Goal: Task Accomplishment & Management: Complete application form

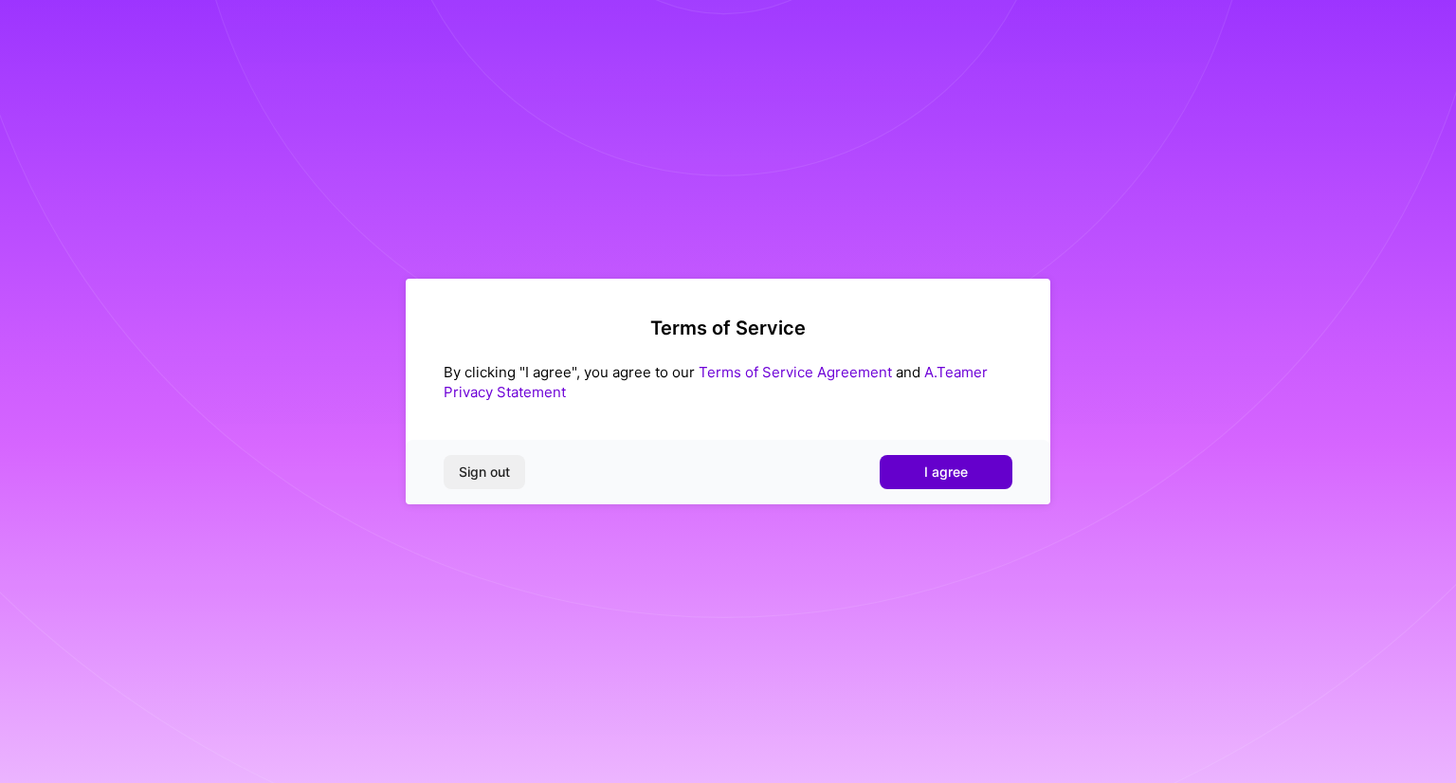
click at [966, 468] on span "I agree" at bounding box center [946, 472] width 44 height 19
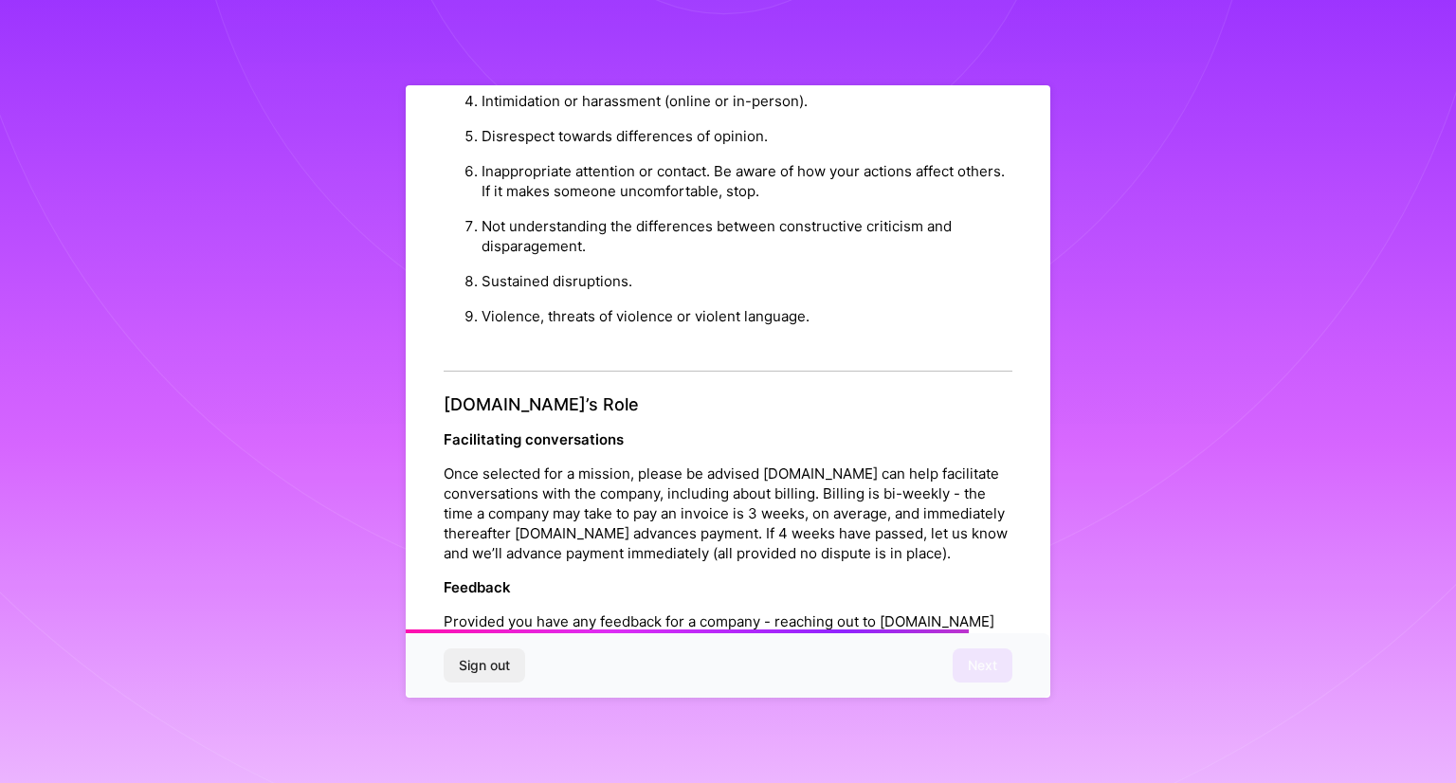
scroll to position [2075, 0]
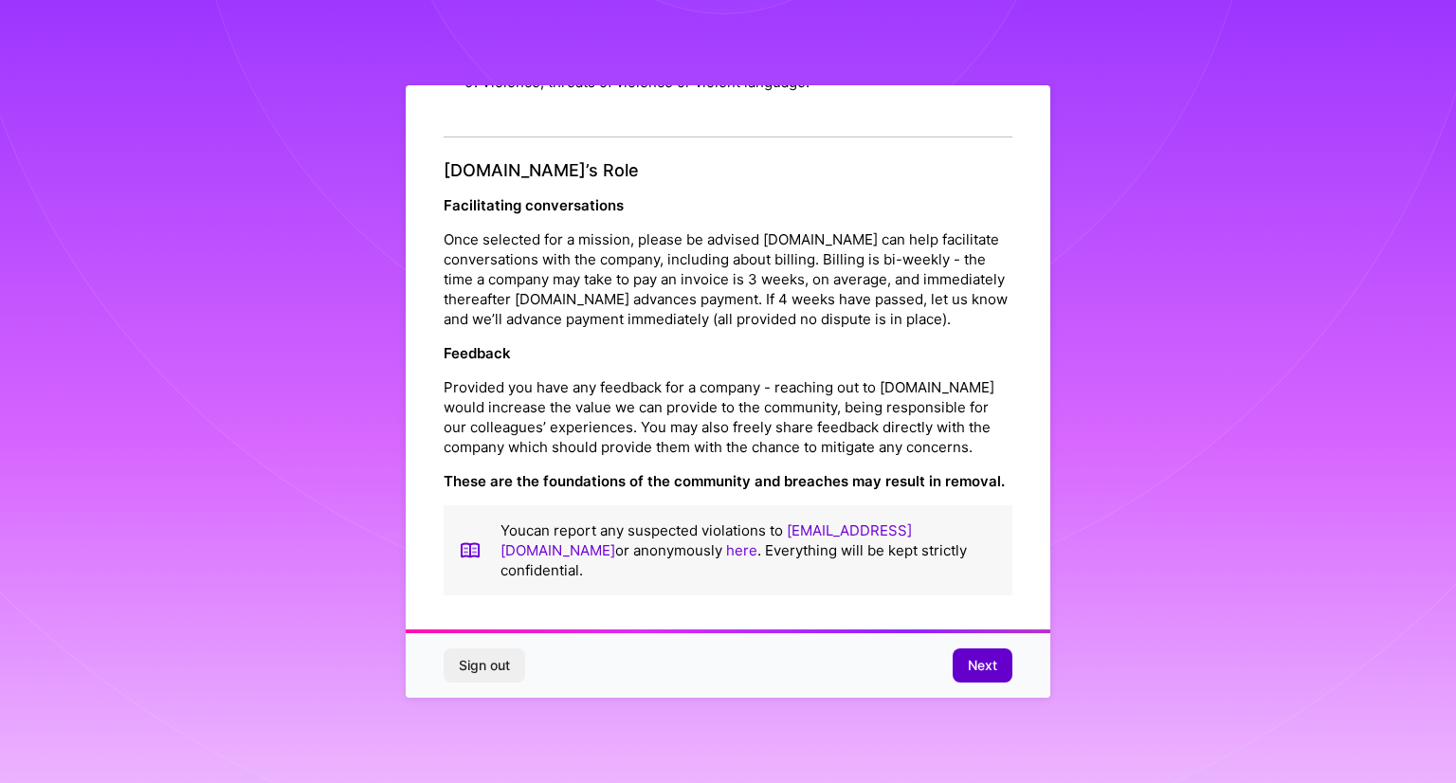
click at [994, 668] on span "Next" at bounding box center [982, 665] width 29 height 19
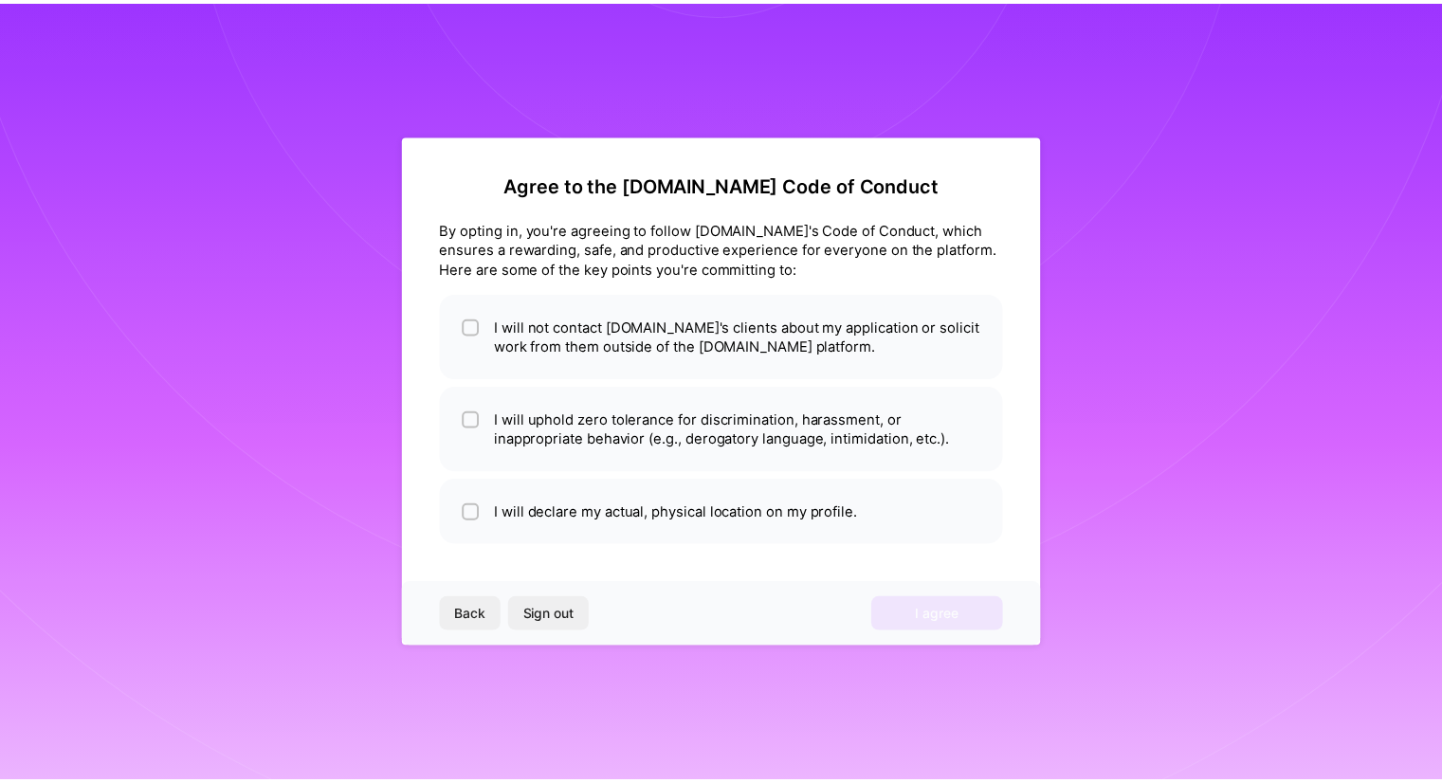
scroll to position [0, 0]
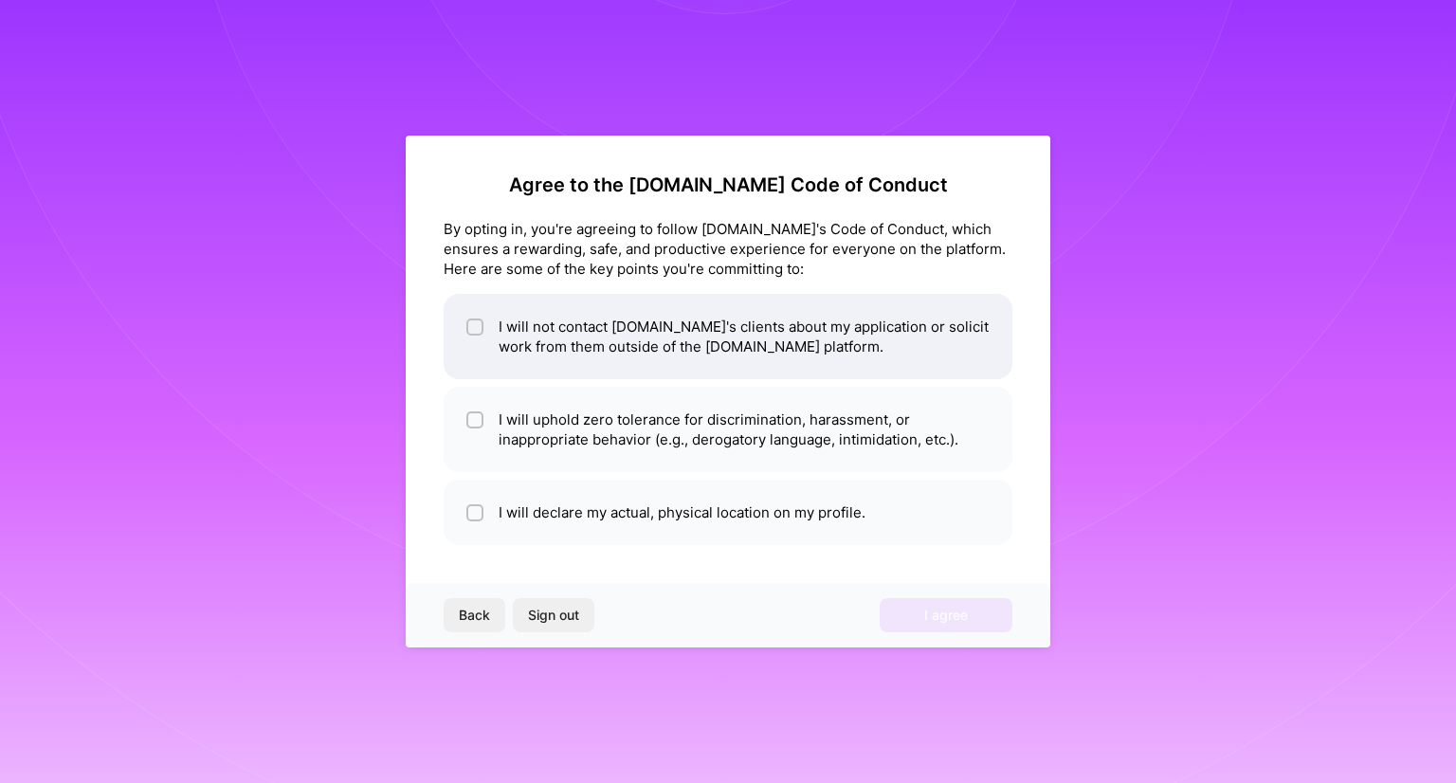
click at [795, 350] on li "I will not contact [DOMAIN_NAME]'s clients about my application or solicit work…" at bounding box center [728, 336] width 569 height 85
checkbox input "true"
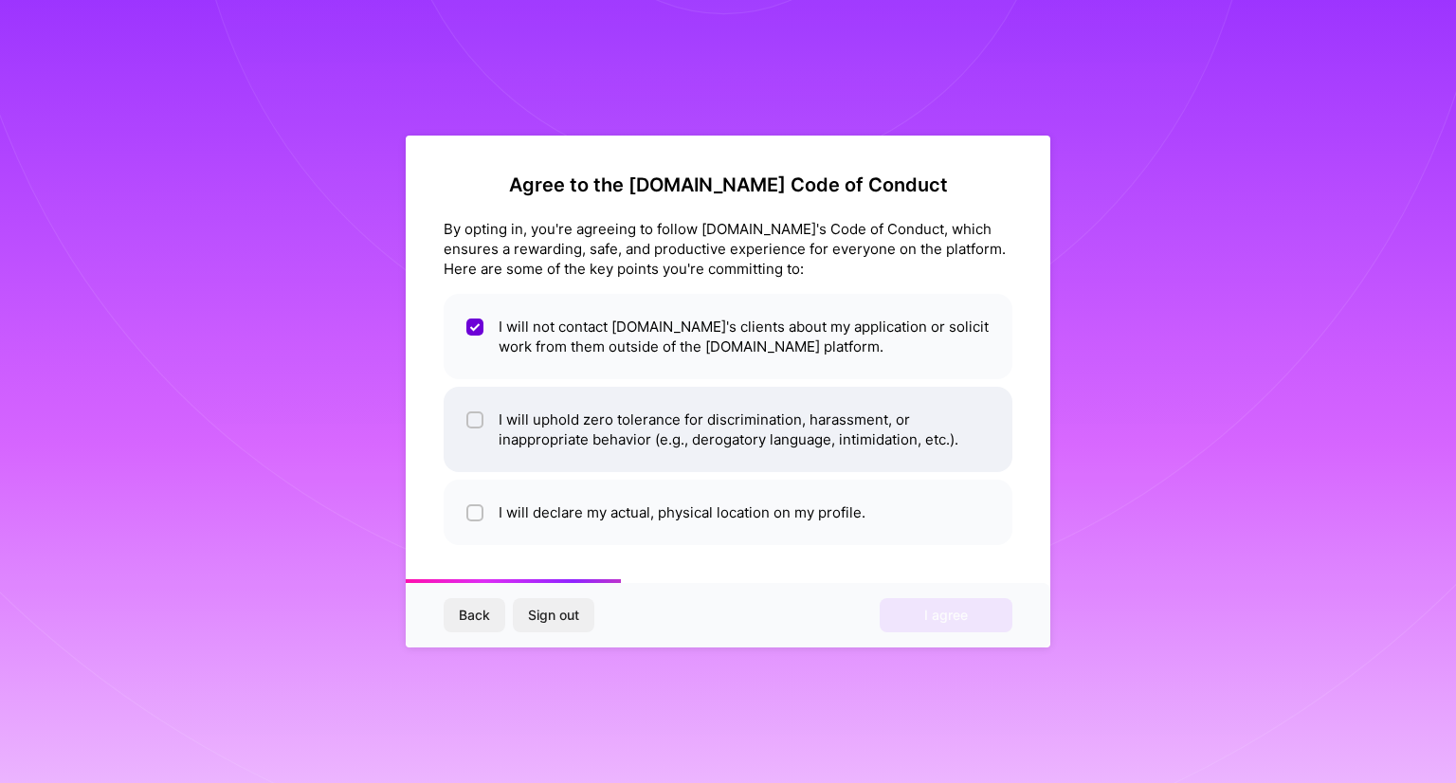
click at [786, 433] on li "I will uphold zero tolerance for discrimination, harassment, or inappropriate b…" at bounding box center [728, 429] width 569 height 85
checkbox input "true"
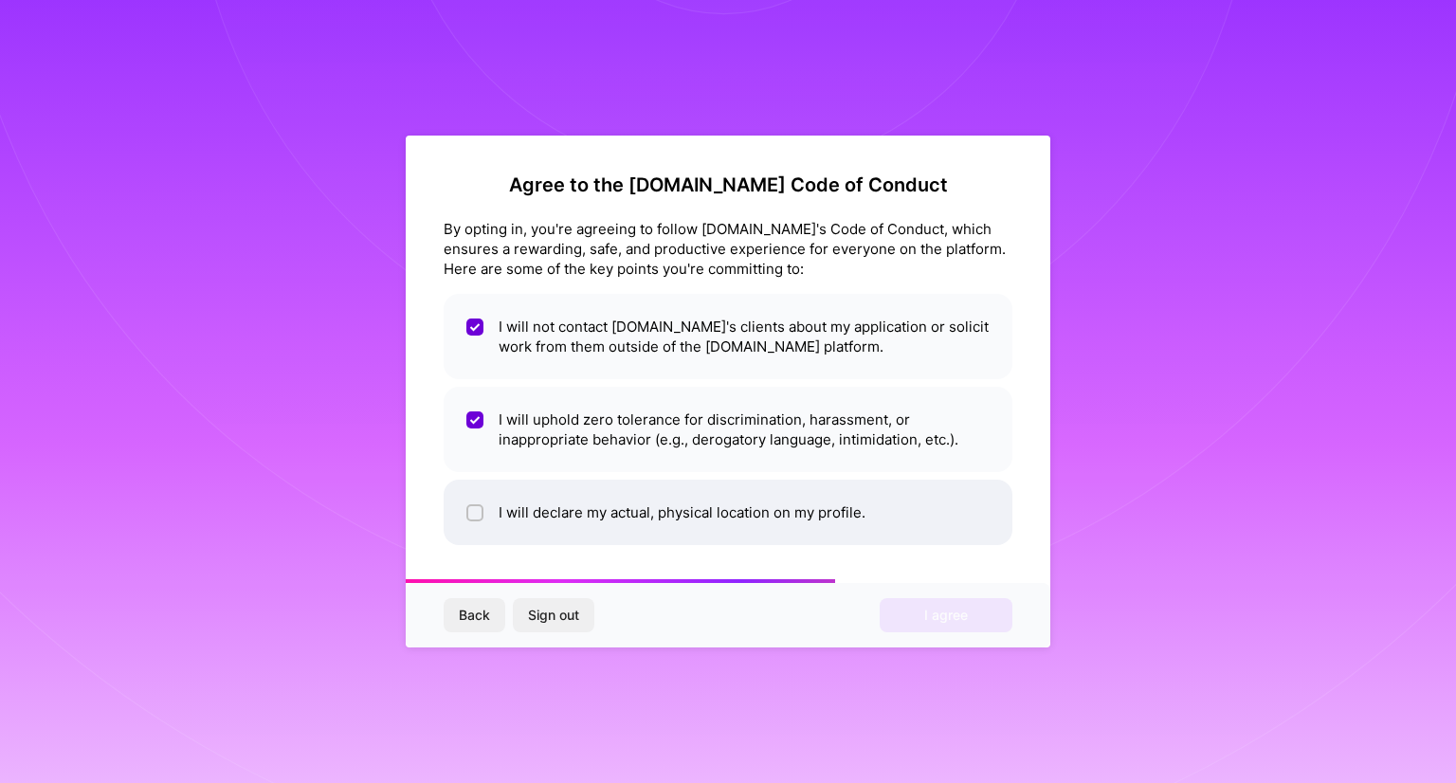
click at [761, 532] on li "I will declare my actual, physical location on my profile." at bounding box center [728, 512] width 569 height 65
checkbox input "true"
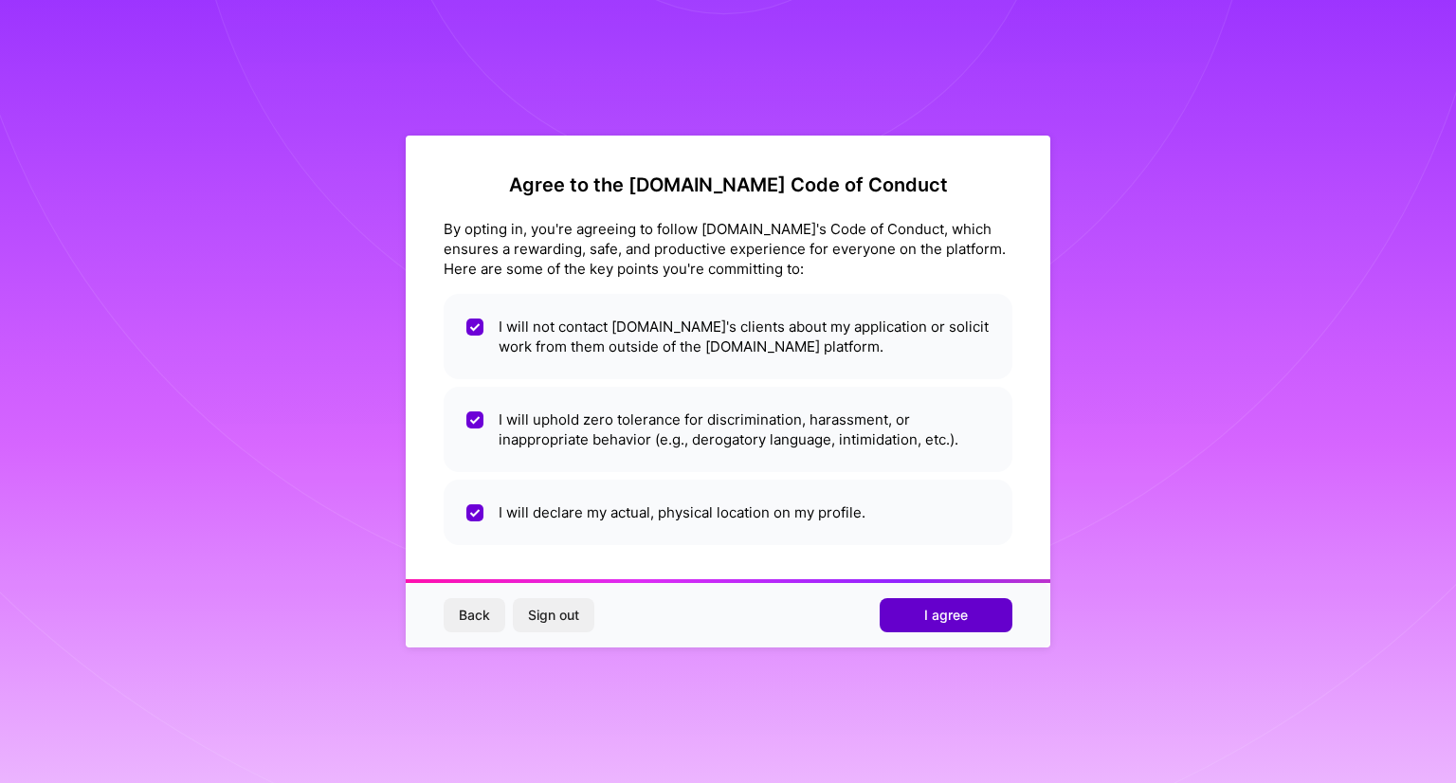
click at [922, 619] on button "I agree" at bounding box center [946, 615] width 133 height 34
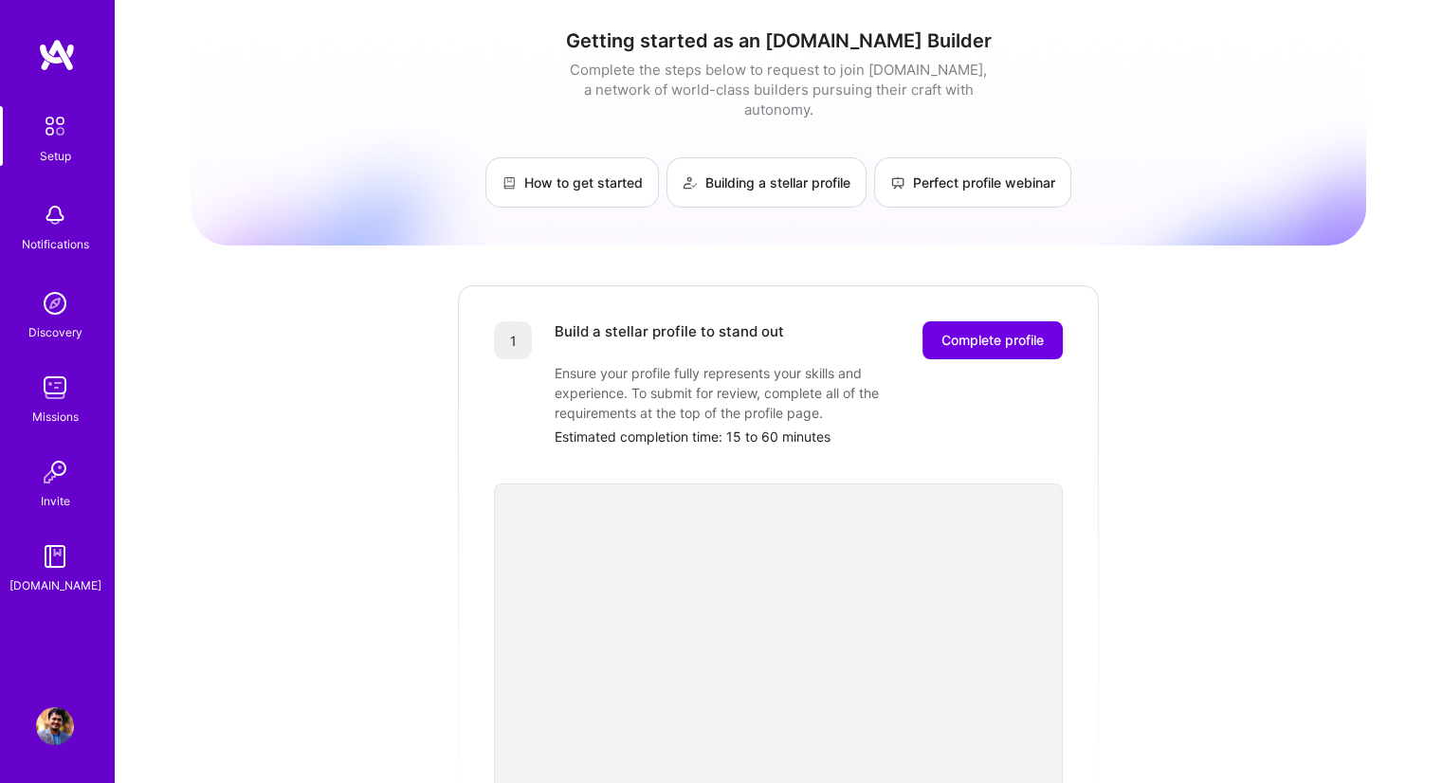
drag, startPoint x: 1009, startPoint y: 324, endPoint x: 1147, endPoint y: 395, distance: 155.6
click at [1147, 395] on div "Getting started as an [DOMAIN_NAME] Builder Complete the steps below to request…" at bounding box center [779, 740] width 1176 height 1453
click at [1014, 339] on div "Build a stellar profile to stand out Complete profile Ensure your profile fully…" at bounding box center [809, 383] width 508 height 125
click at [1013, 331] on span "Complete profile" at bounding box center [993, 340] width 102 height 19
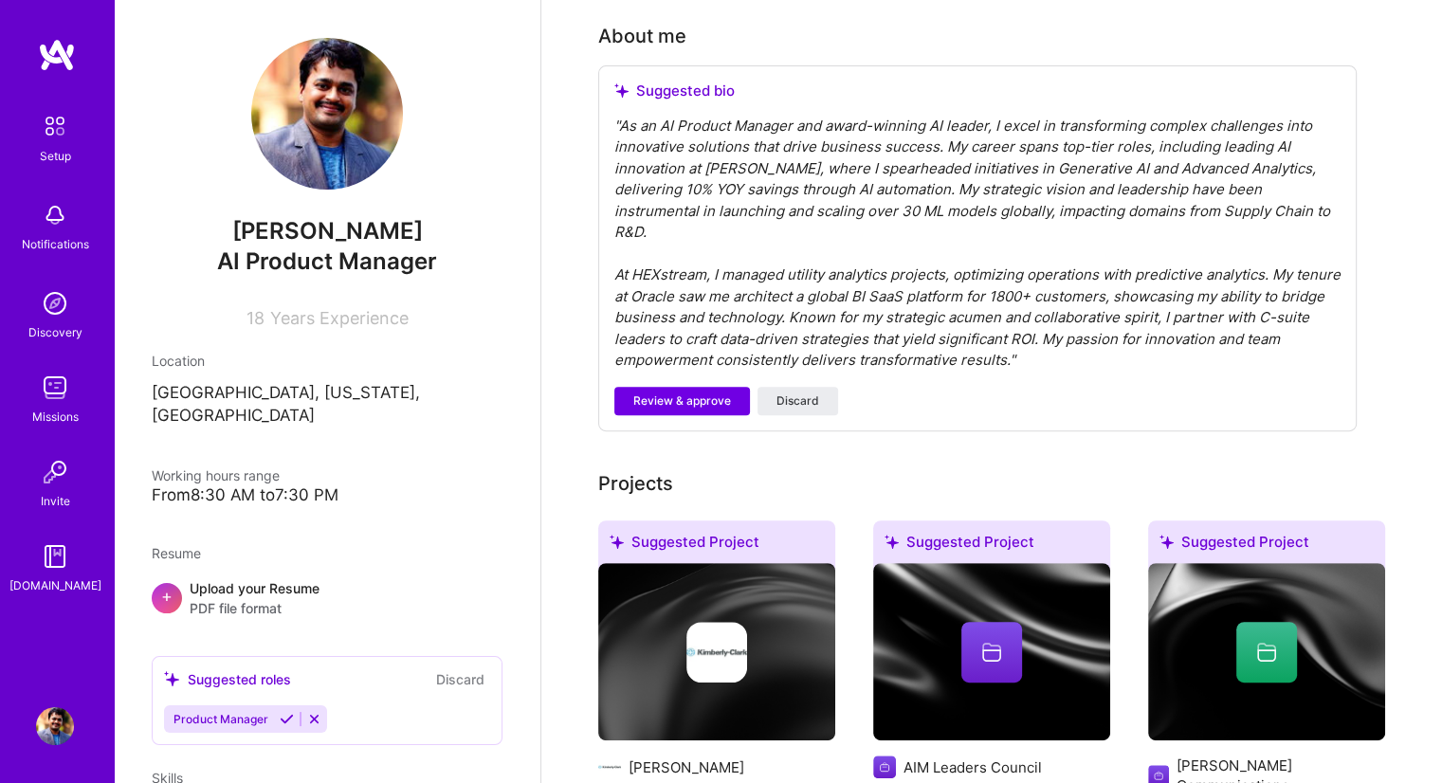
scroll to position [569, 0]
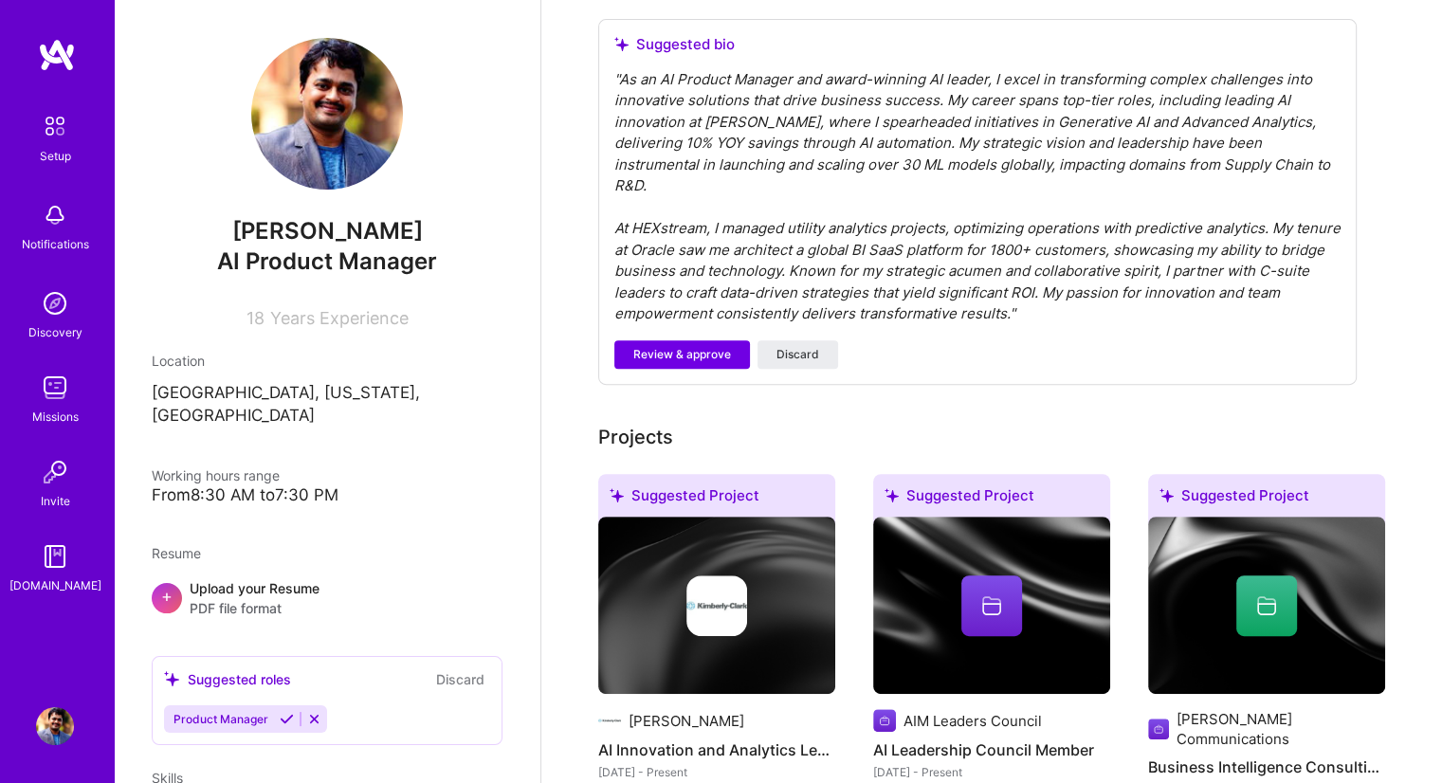
click at [710, 274] on div "" As an AI Product Manager and award-winning AI leader, I excel in transforming…" at bounding box center [977, 197] width 726 height 256
click at [706, 346] on span "Review & approve" at bounding box center [682, 354] width 98 height 17
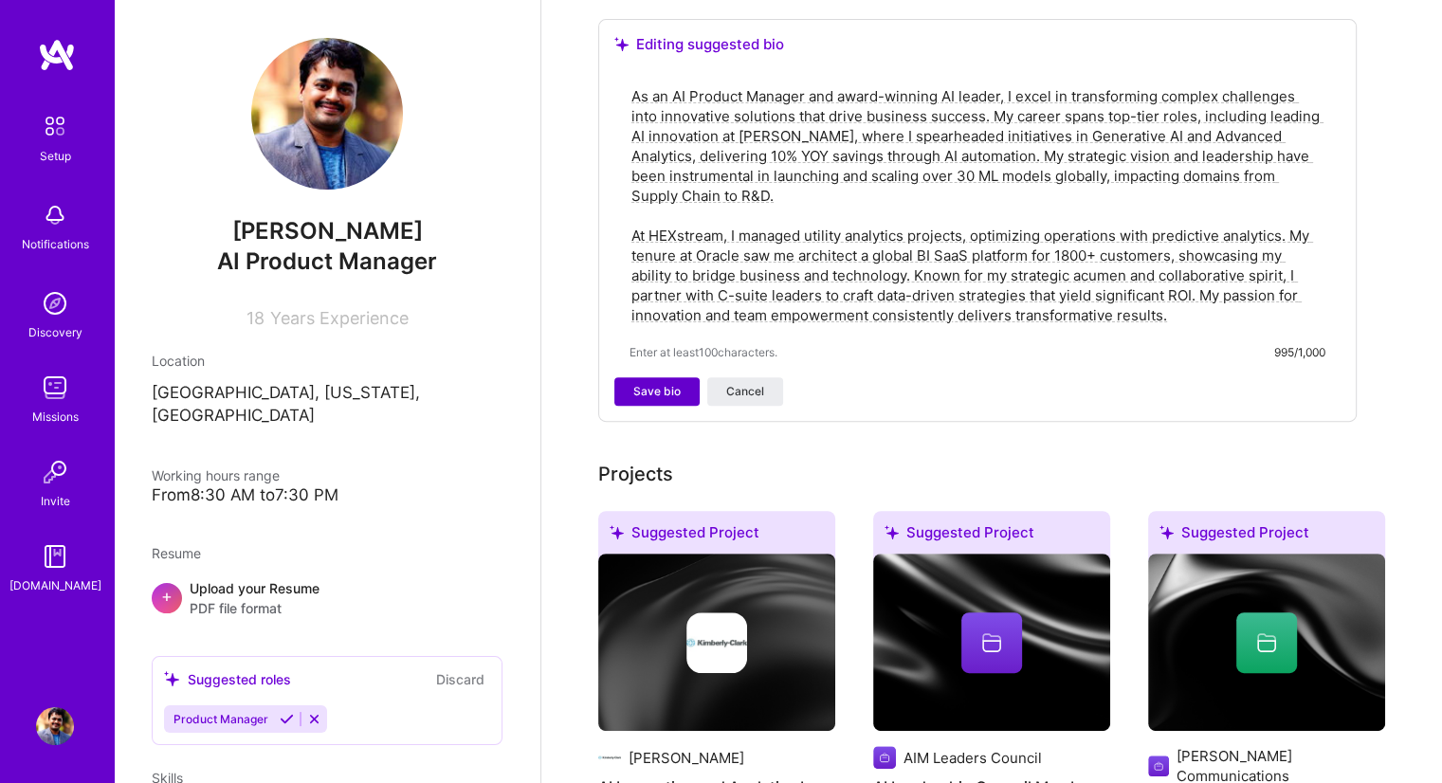
click at [670, 383] on span "Save bio" at bounding box center [656, 391] width 47 height 17
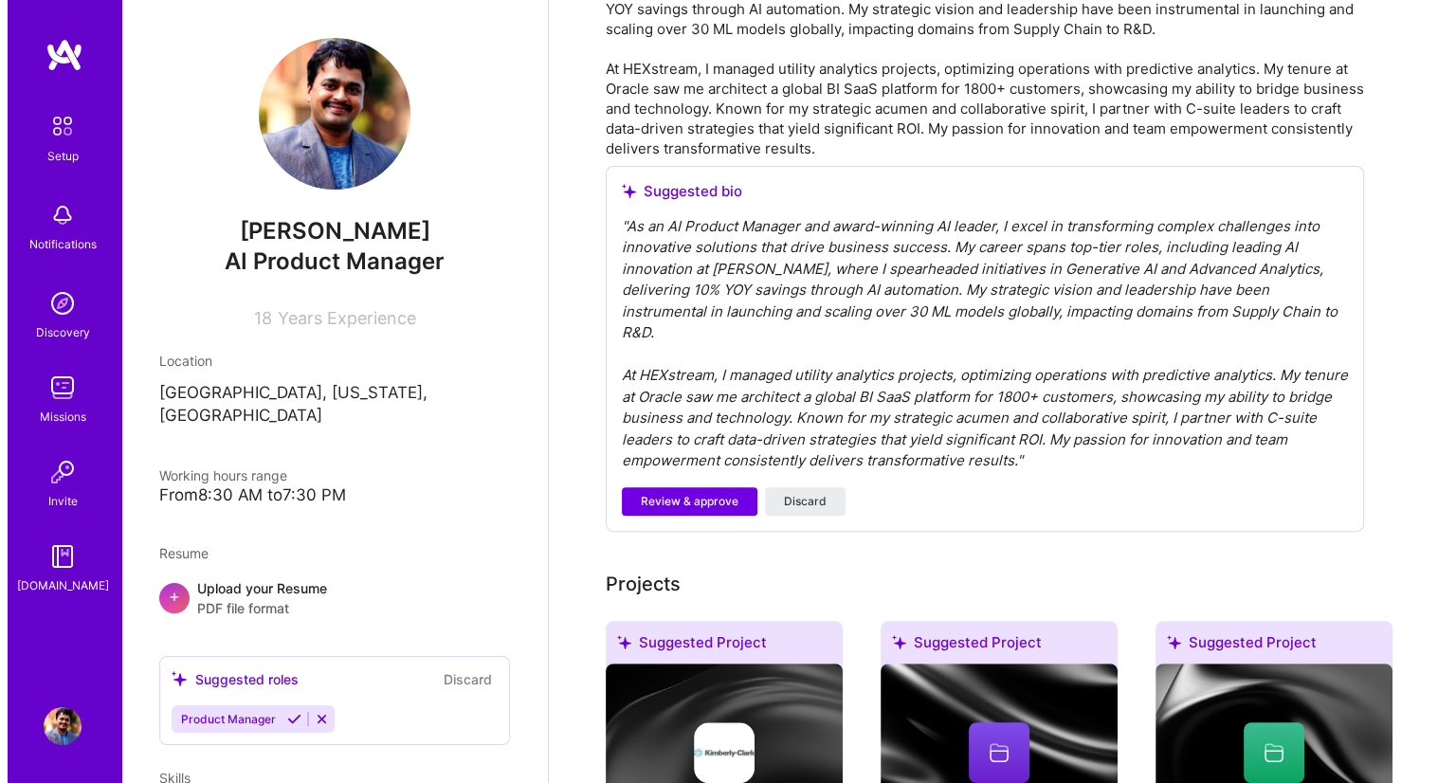
scroll to position [759, 0]
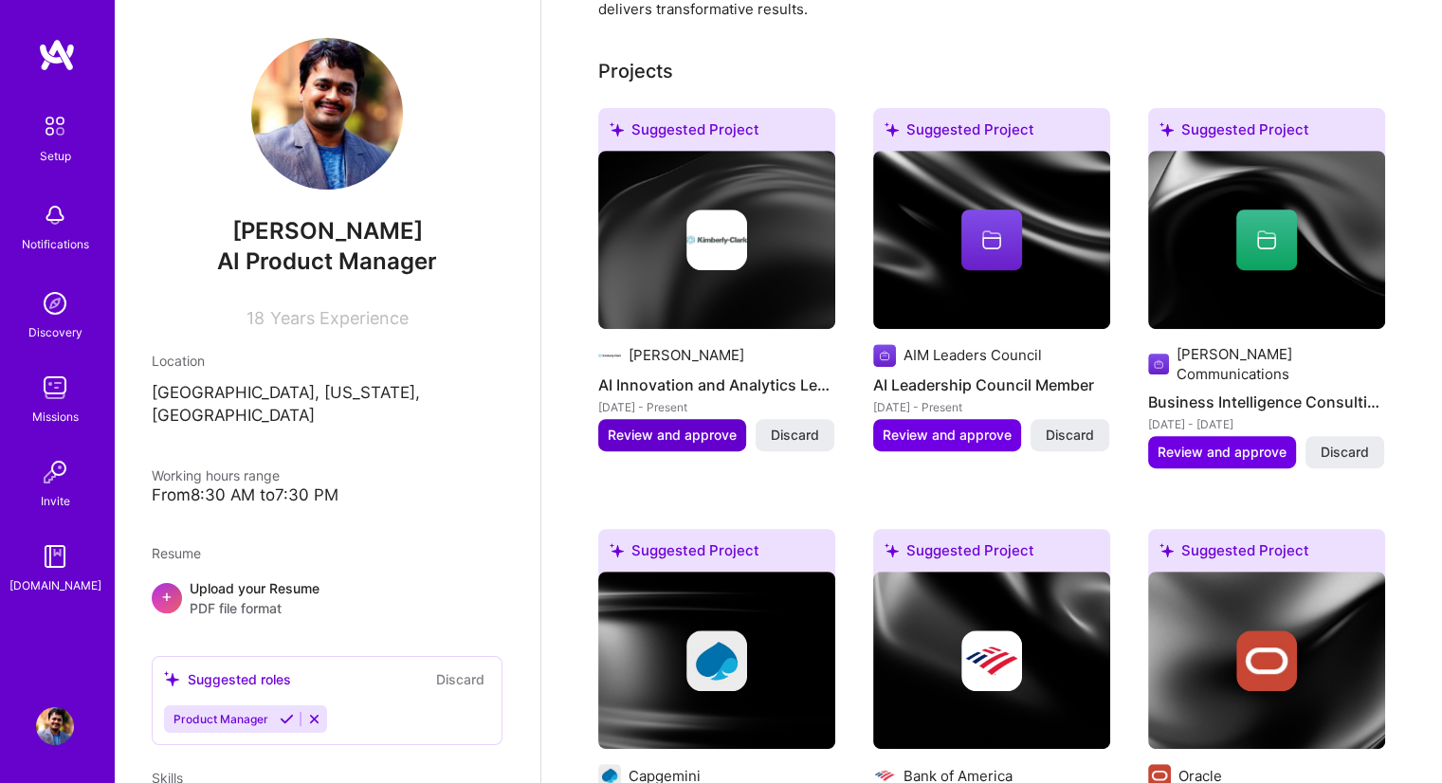
click at [715, 426] on span "Review and approve" at bounding box center [672, 435] width 129 height 19
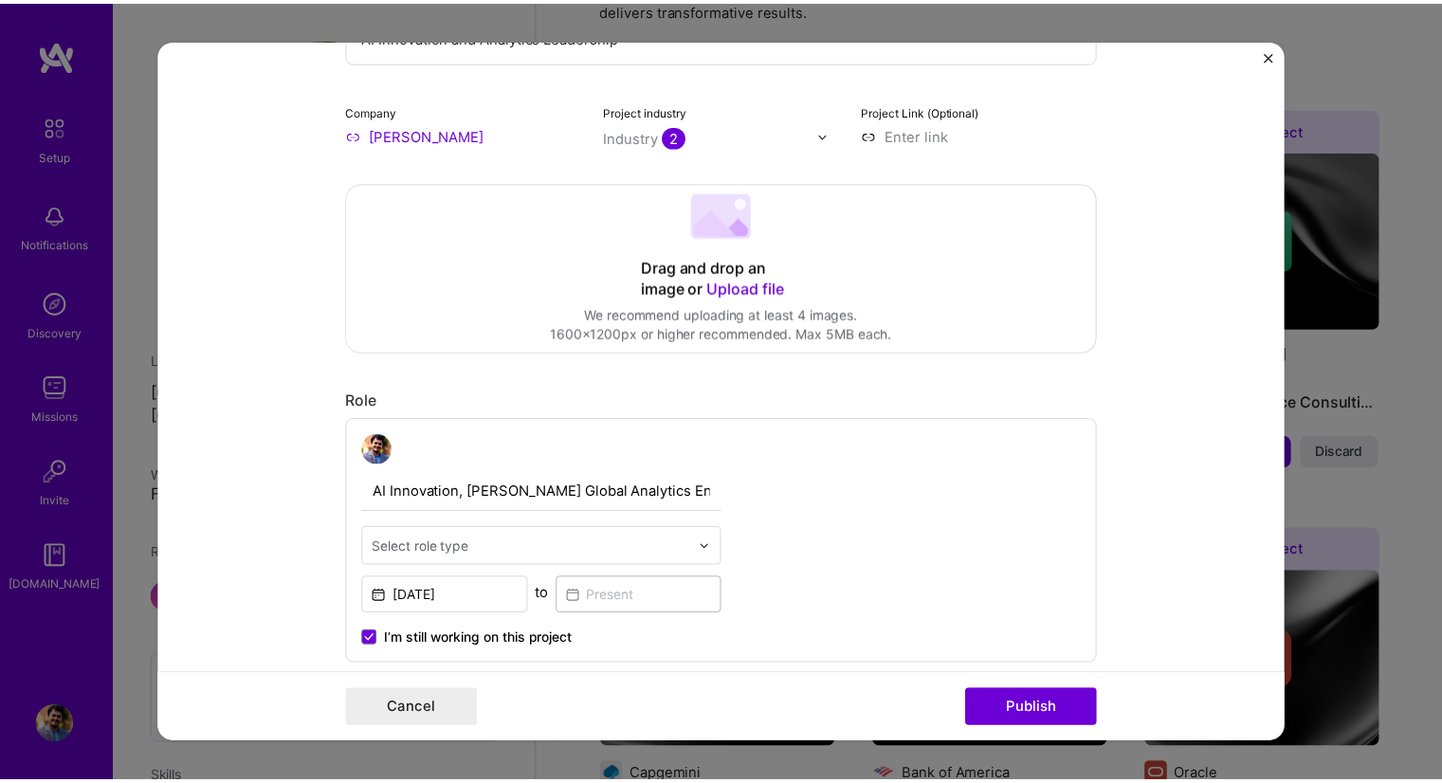
scroll to position [474, 0]
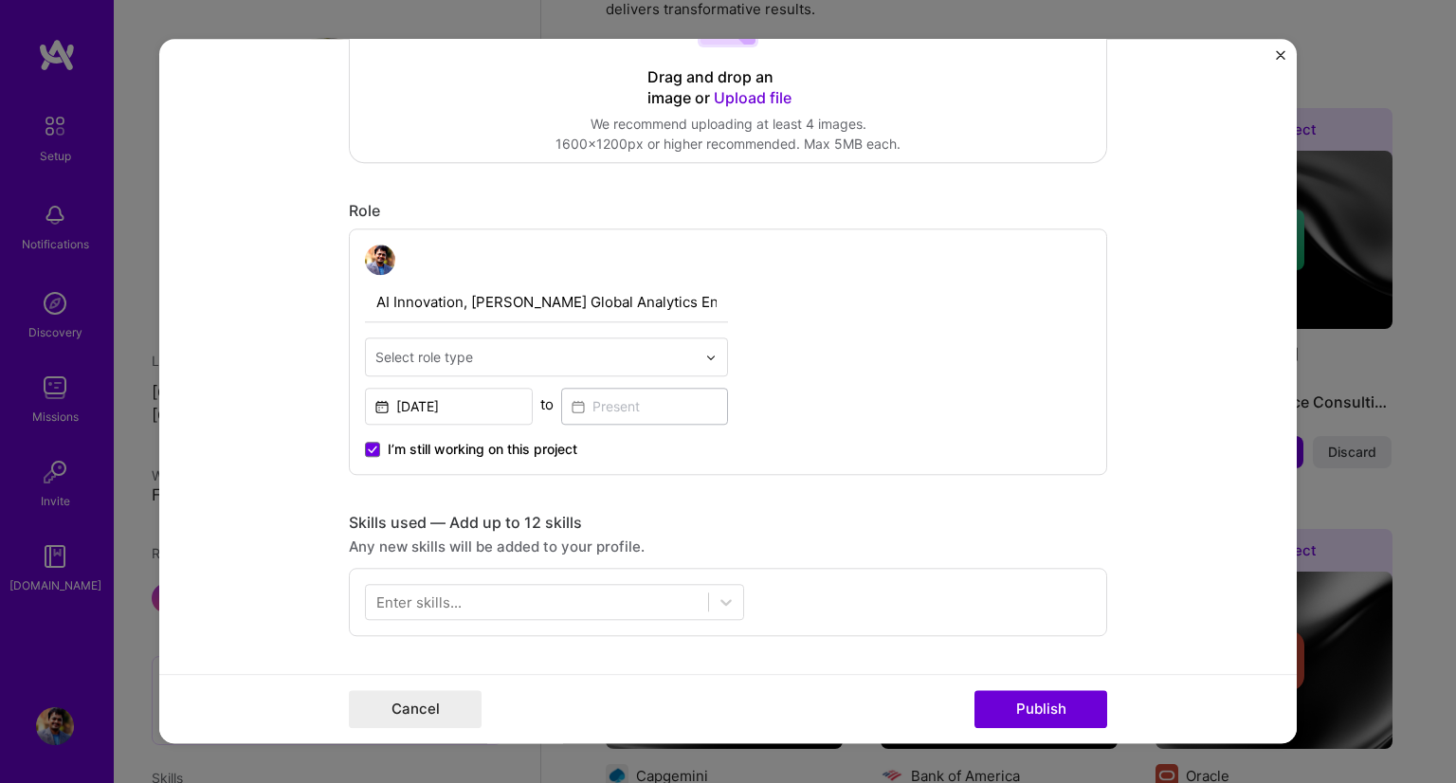
click at [1278, 52] on img "Close" at bounding box center [1280, 54] width 9 height 9
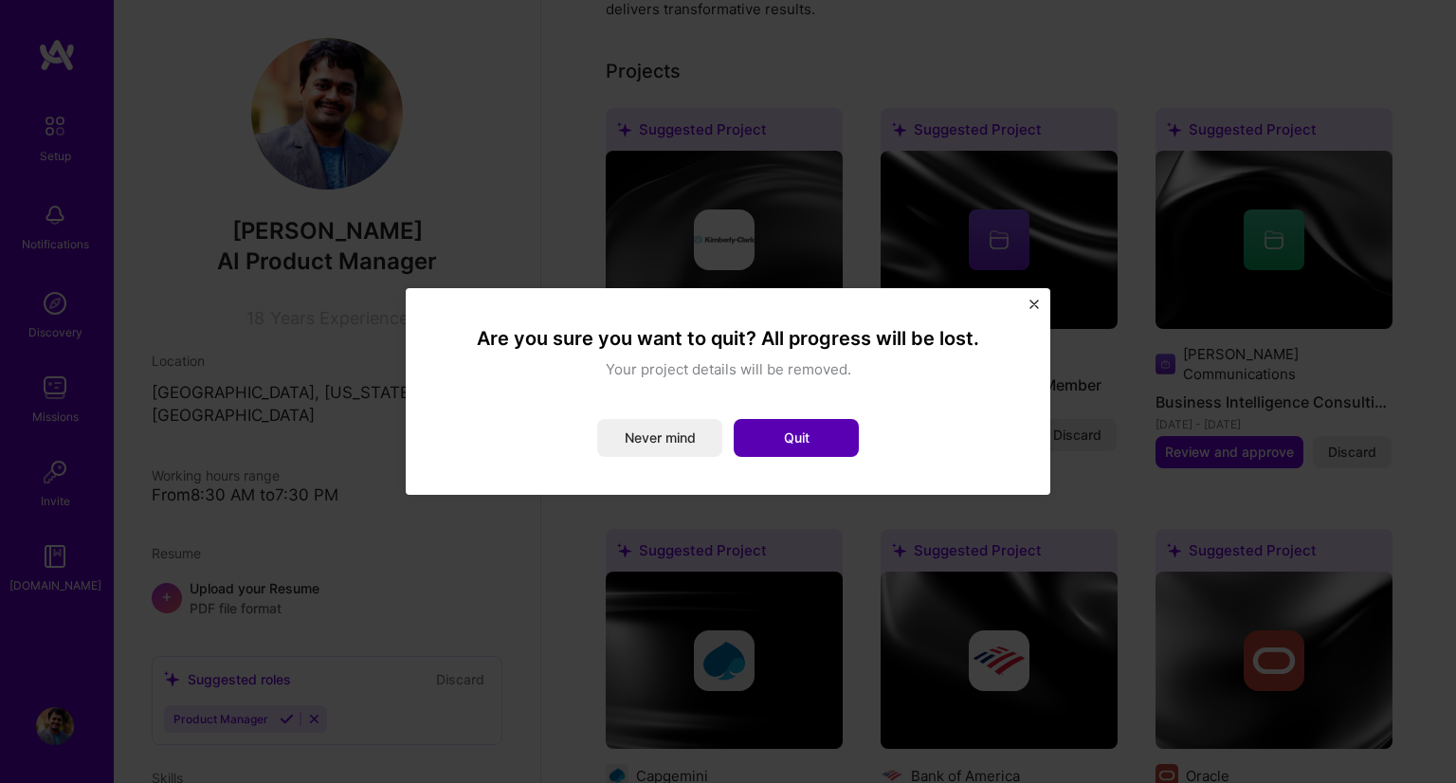
click at [808, 443] on button "Quit" at bounding box center [796, 438] width 125 height 38
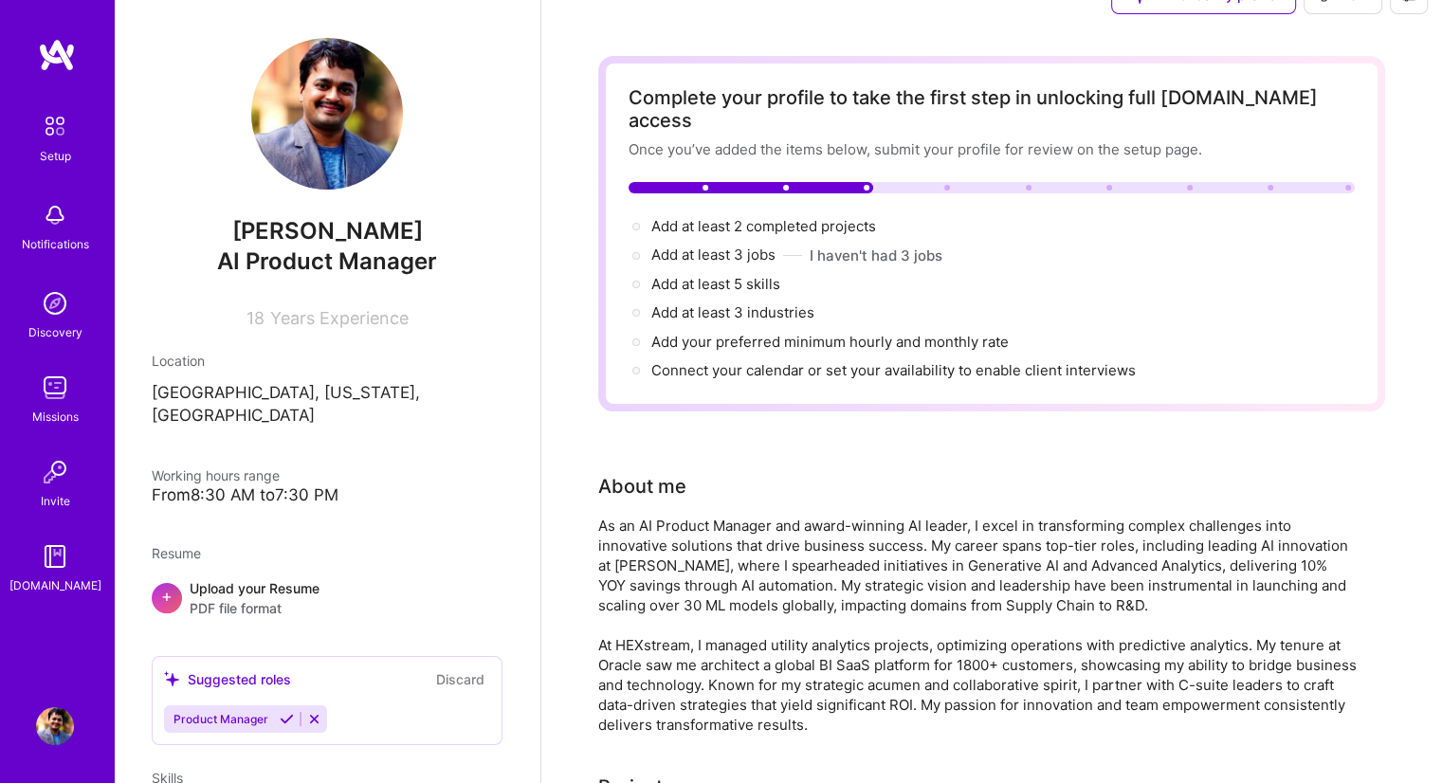
scroll to position [0, 0]
